Goal: Book appointment/travel/reservation

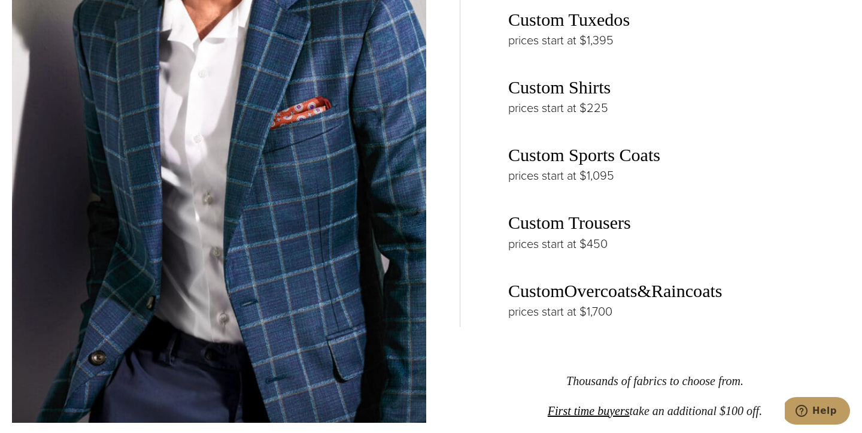
scroll to position [1920, 0]
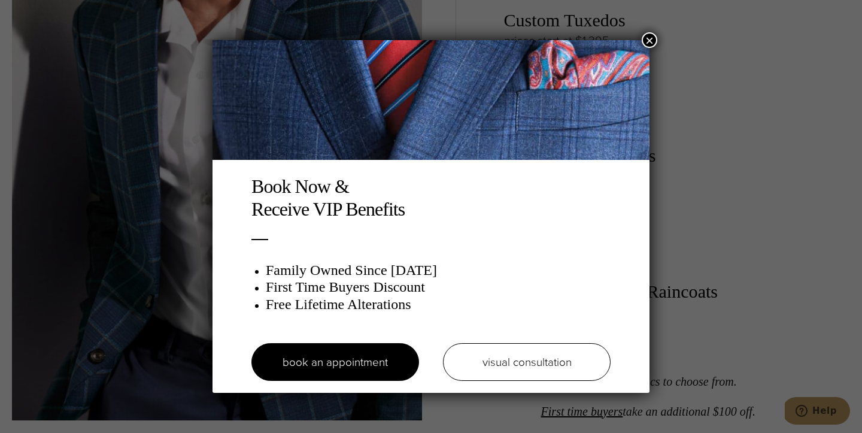
click at [651, 41] on button "×" at bounding box center [650, 40] width 16 height 16
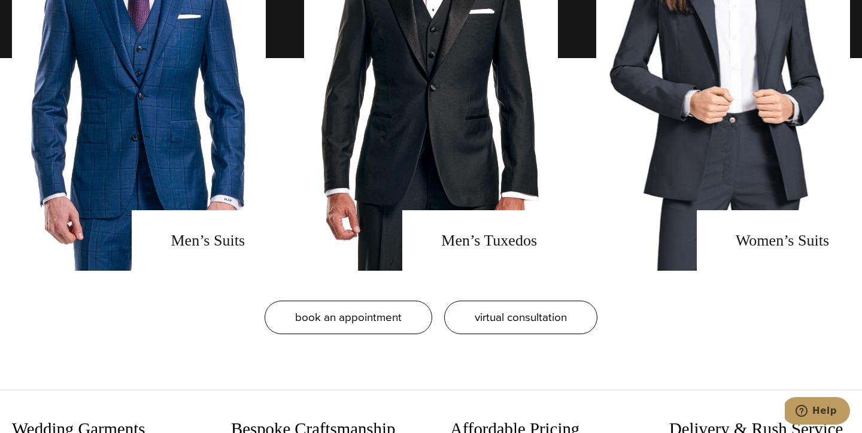
scroll to position [998, 0]
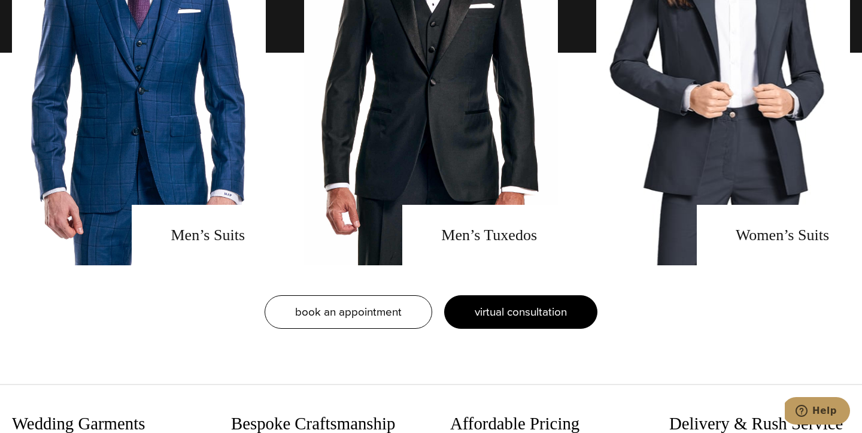
click at [548, 306] on span "virtual consultation" at bounding box center [521, 311] width 92 height 17
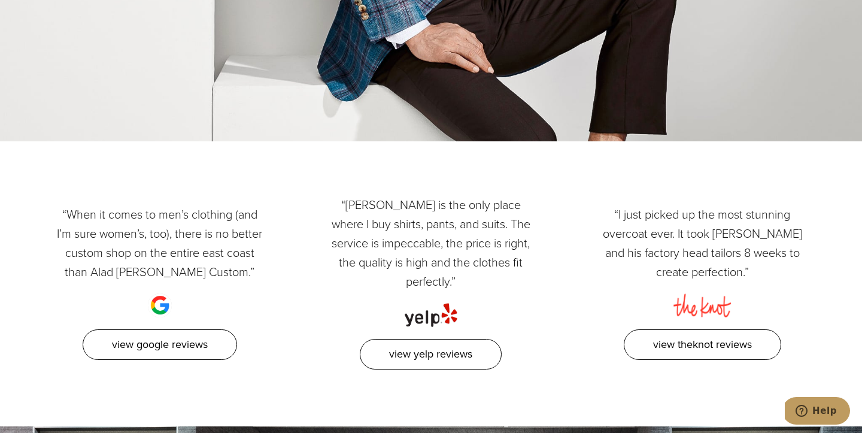
scroll to position [1542, 0]
